Goal: Find specific page/section: Find specific page/section

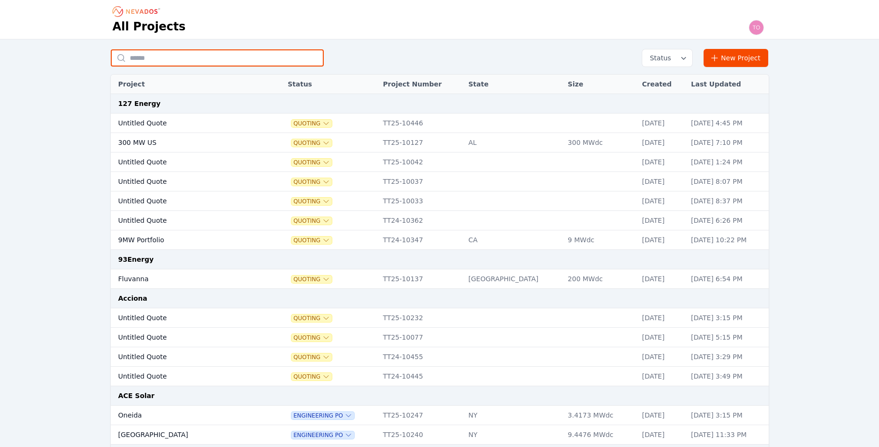
click at [198, 57] on input "text" at bounding box center [217, 57] width 213 height 17
type input "*******"
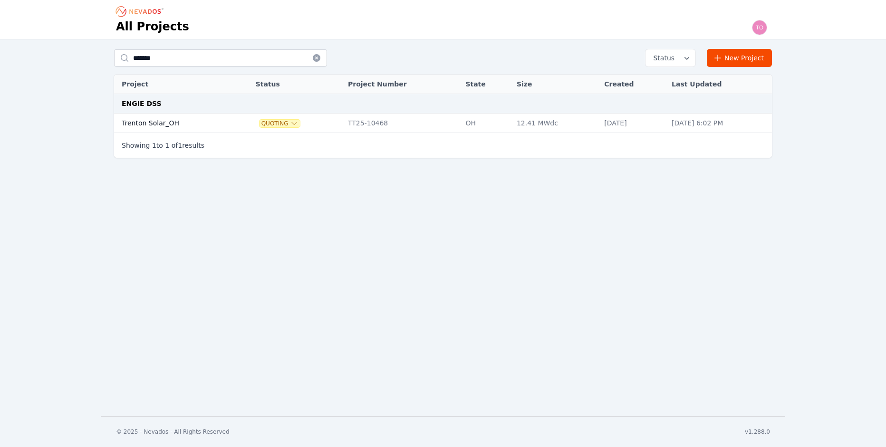
click at [154, 122] on td "Trenton Solar_OH" at bounding box center [174, 123] width 120 height 19
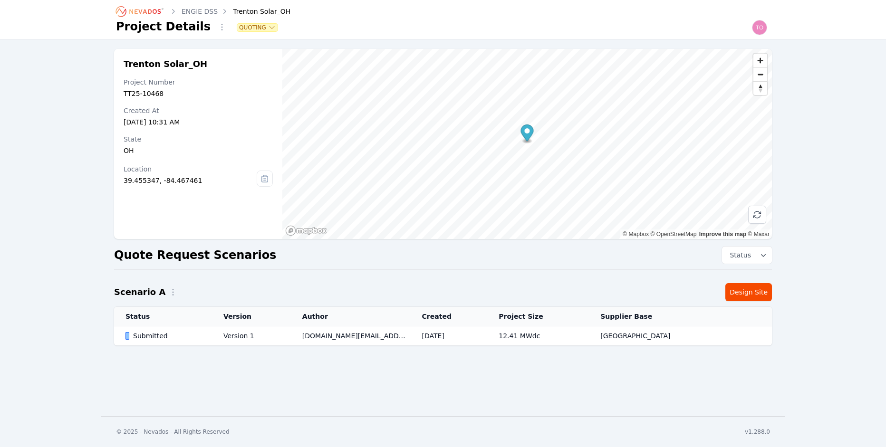
click at [143, 333] on div "Submitted" at bounding box center [166, 336] width 82 height 10
